Goal: Task Accomplishment & Management: Manage account settings

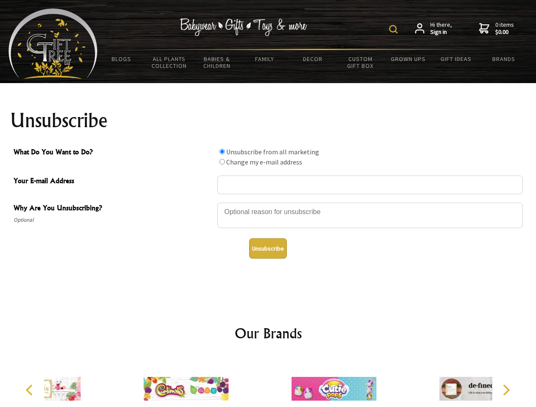
click at [395, 29] on img at bounding box center [393, 29] width 8 height 8
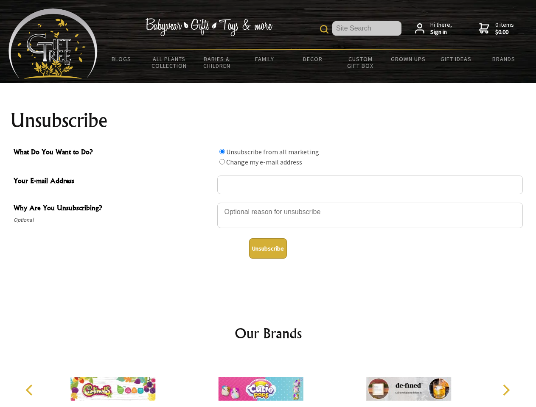
click at [268, 202] on div at bounding box center [370, 217] width 306 height 30
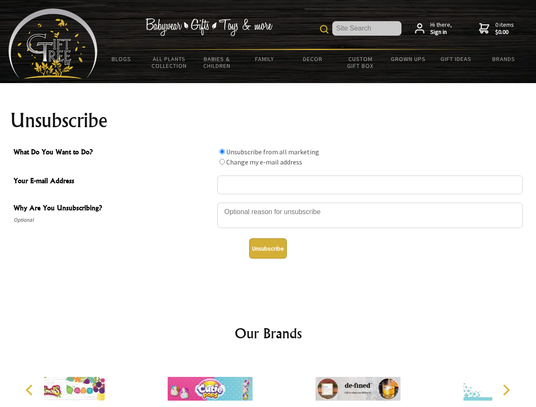
click at [222, 152] on input "What Do You Want to Do?" at bounding box center [222, 152] width 6 height 6
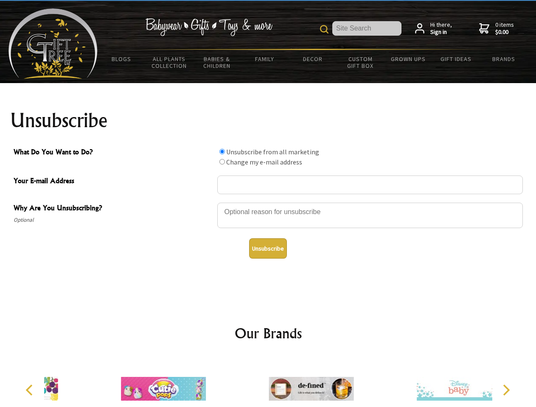
click at [222, 162] on input "What Do You Want to Do?" at bounding box center [222, 162] width 6 height 6
radio input "true"
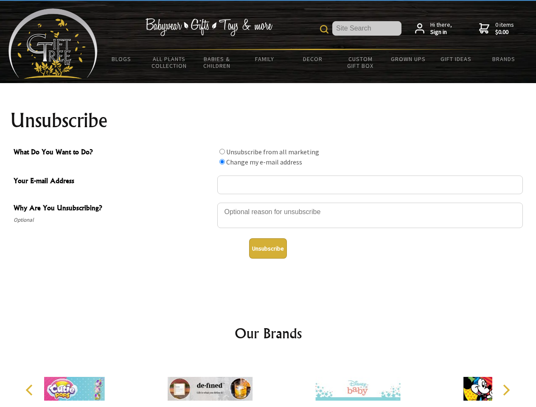
click at [268, 249] on button "Unsubscribe" at bounding box center [268, 249] width 38 height 20
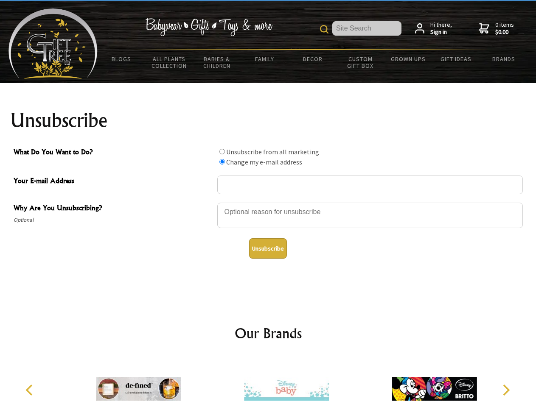
click at [268, 382] on img at bounding box center [286, 389] width 85 height 64
click at [31, 390] on icon "Previous" at bounding box center [30, 390] width 11 height 11
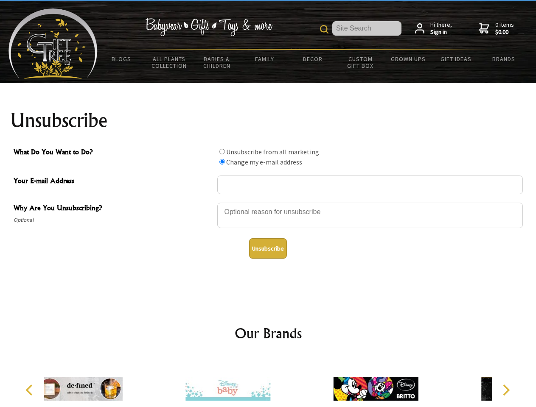
click at [506, 390] on icon "Next" at bounding box center [505, 390] width 11 height 11
